Goal: Information Seeking & Learning: Learn about a topic

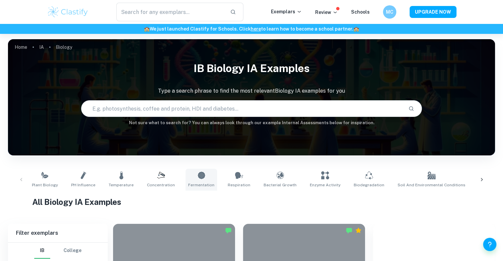
click at [197, 180] on link "Fermentation" at bounding box center [201, 180] width 32 height 22
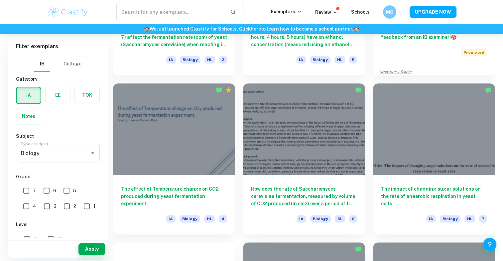
scroll to position [300, 0]
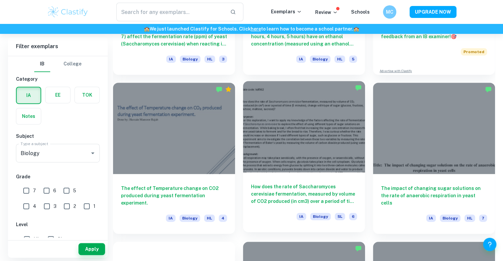
click at [284, 131] on div at bounding box center [304, 126] width 122 height 91
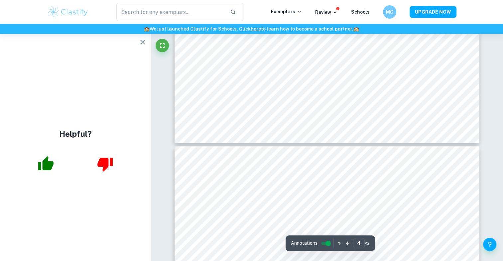
scroll to position [1729, 0]
type input "5"
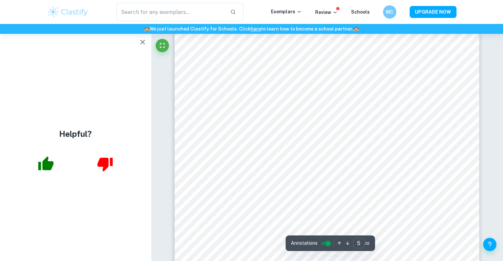
scroll to position [1912, 0]
click at [140, 42] on icon "button" at bounding box center [143, 42] width 8 height 8
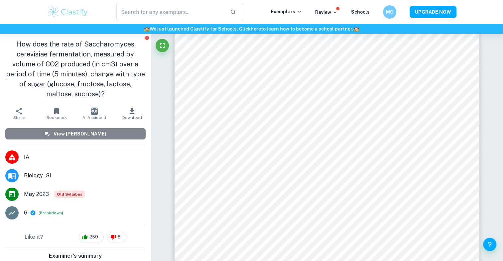
click at [100, 133] on button "View [PERSON_NAME]" at bounding box center [75, 133] width 140 height 11
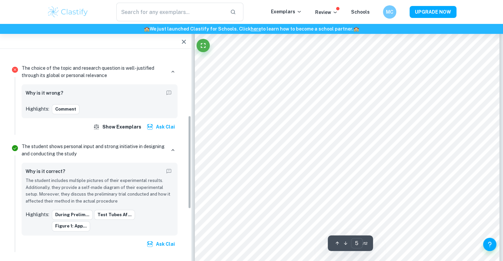
scroll to position [138, 0]
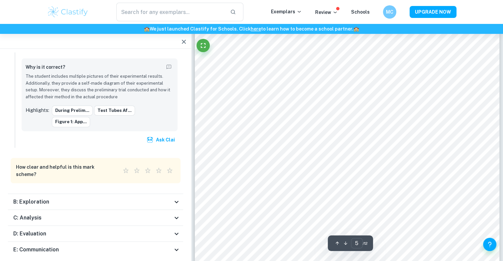
click at [101, 194] on div "B: Exploration" at bounding box center [95, 202] width 175 height 16
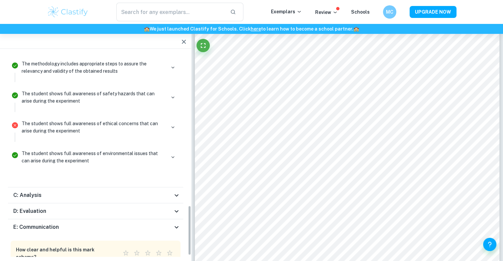
scroll to position [624, 0]
click at [175, 191] on icon at bounding box center [177, 195] width 8 height 8
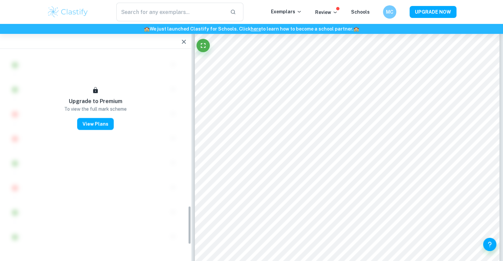
scroll to position [806, 0]
click at [187, 40] on icon "button" at bounding box center [184, 42] width 8 height 8
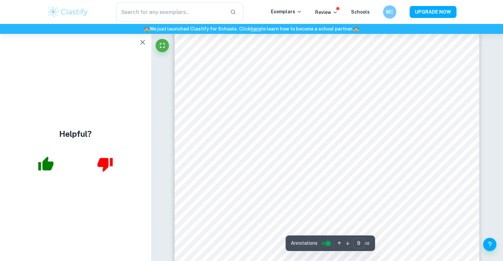
scroll to position [3567, 0]
type input "12"
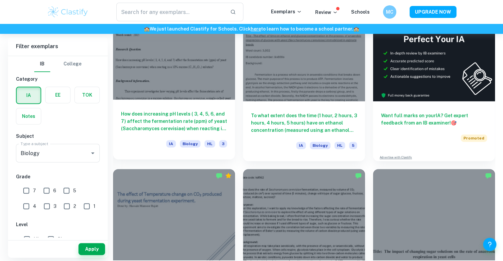
scroll to position [214, 0]
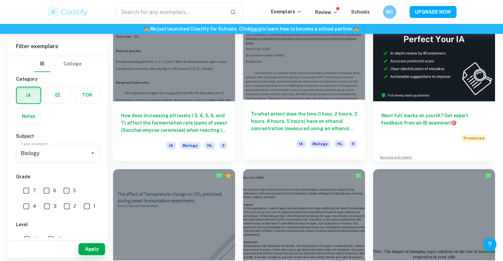
click at [291, 107] on div "To what extent does the time (1 hour, 2 hours, 3 hours, 4 hours, 5 hours) have …" at bounding box center [304, 130] width 122 height 60
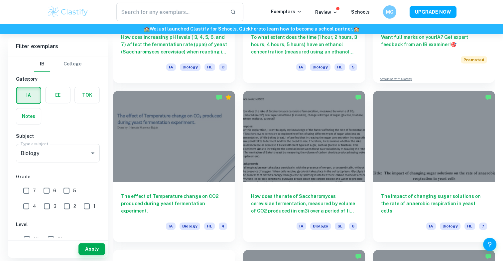
scroll to position [295, 0]
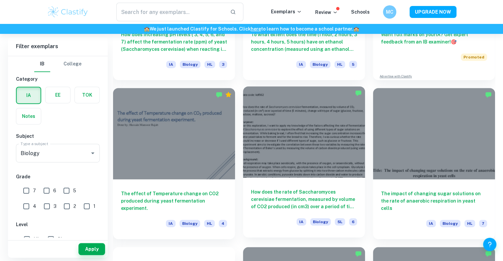
click at [292, 160] on div at bounding box center [304, 131] width 122 height 91
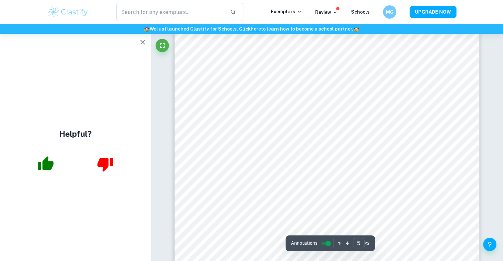
scroll to position [2004, 0]
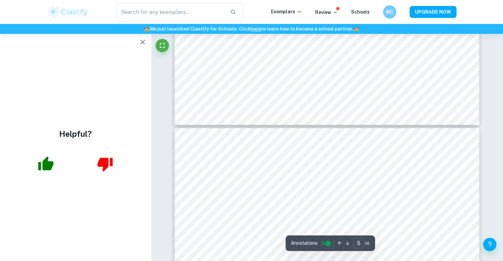
type input "6"
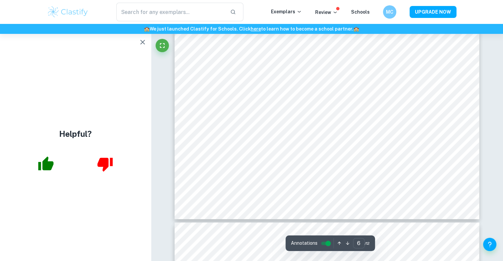
scroll to position [2525, 0]
